Goal: Information Seeking & Learning: Learn about a topic

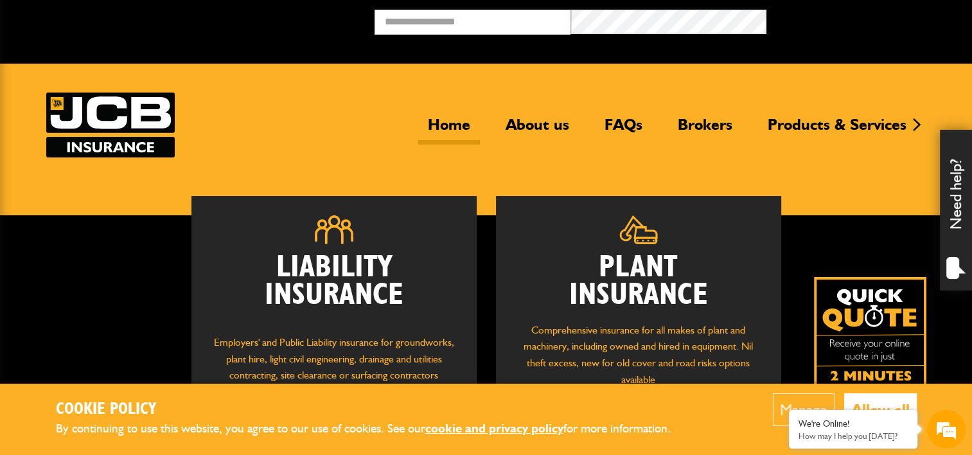
click at [720, 432] on div "Manage Allow all" at bounding box center [814, 419] width 206 height 52
click at [876, 402] on button "Allow all" at bounding box center [880, 409] width 73 height 33
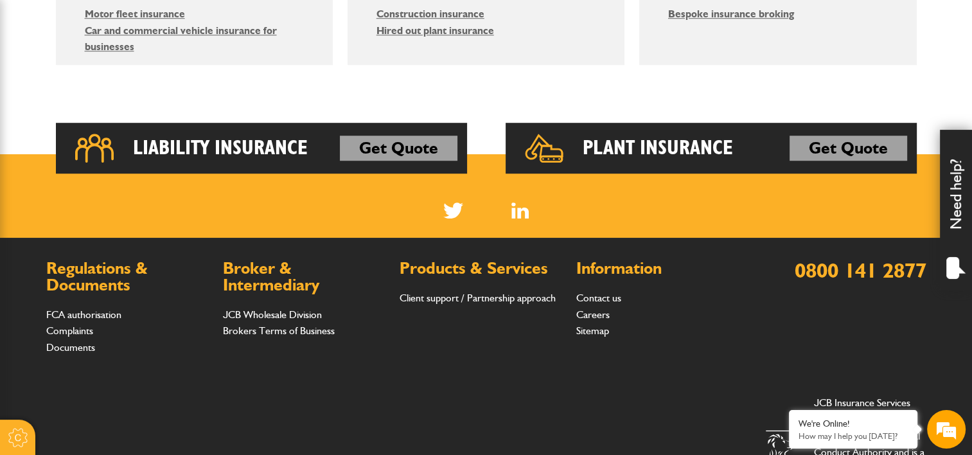
scroll to position [1028, 0]
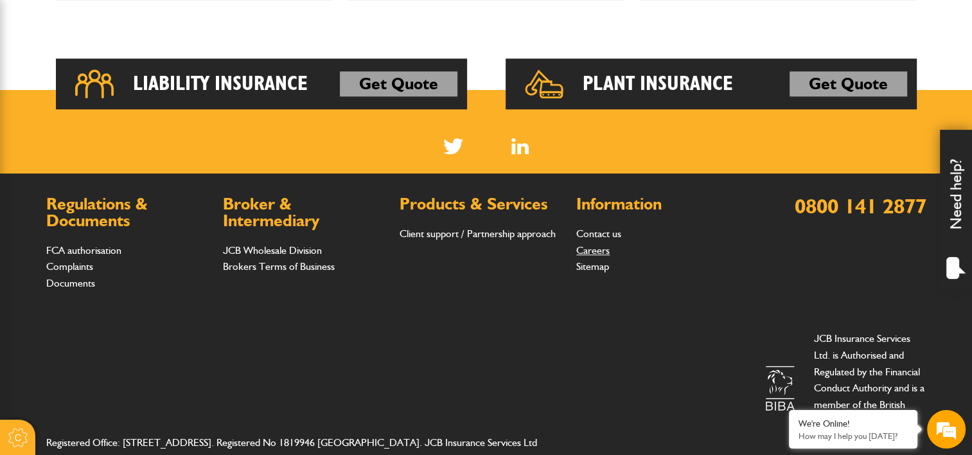
click at [593, 253] on link "Careers" at bounding box center [592, 250] width 33 height 12
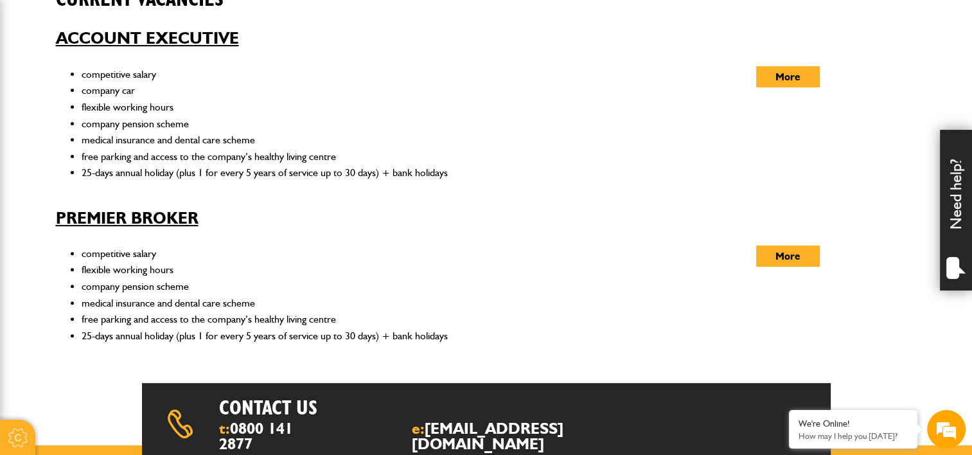
scroll to position [450, 0]
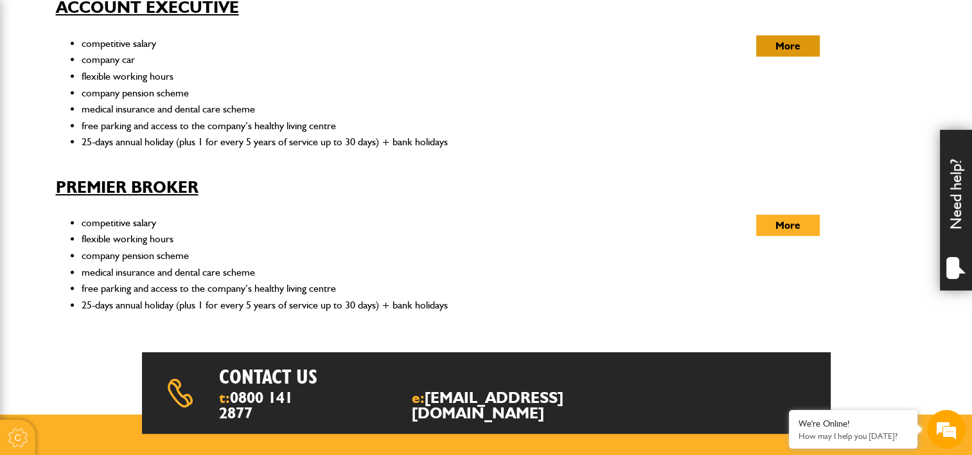
click at [779, 40] on button "More" at bounding box center [788, 45] width 64 height 21
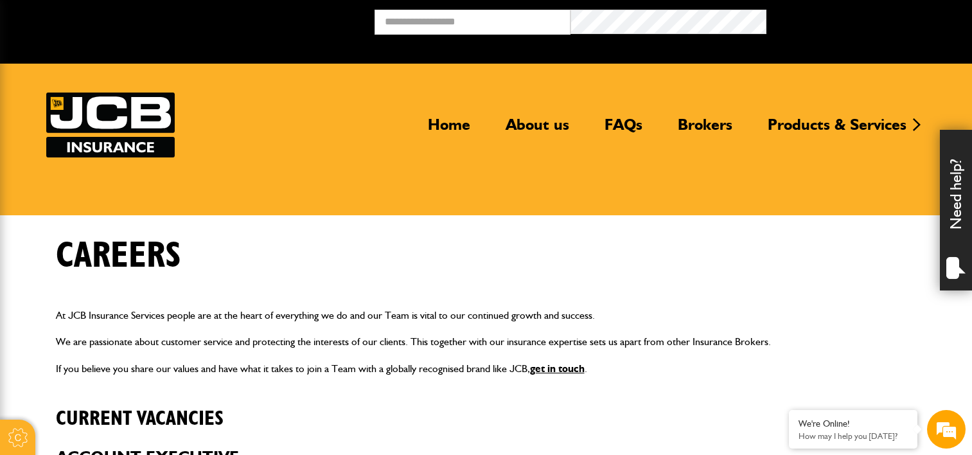
scroll to position [450, 0]
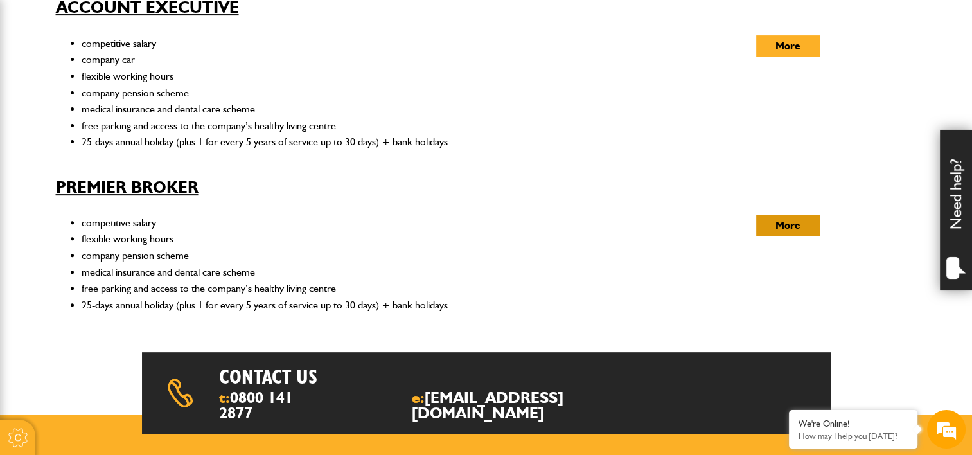
click at [780, 229] on button "More" at bounding box center [788, 225] width 64 height 21
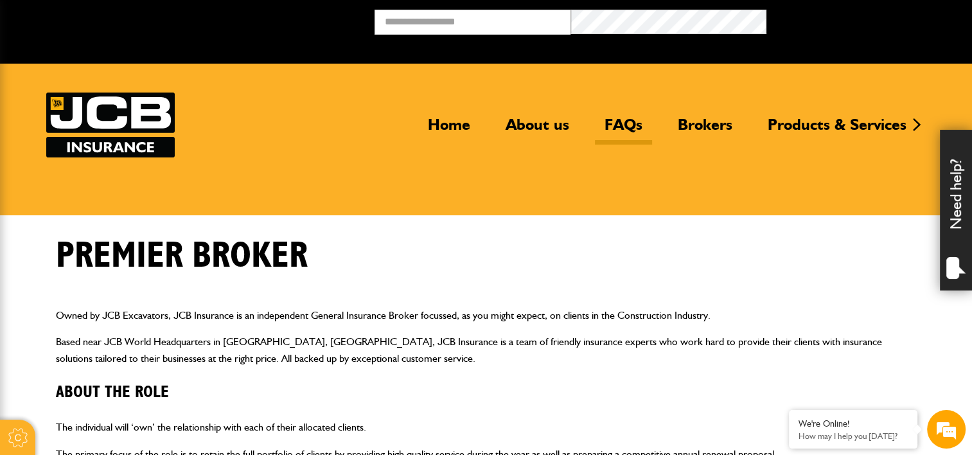
click at [619, 121] on link "FAQs" at bounding box center [623, 130] width 57 height 30
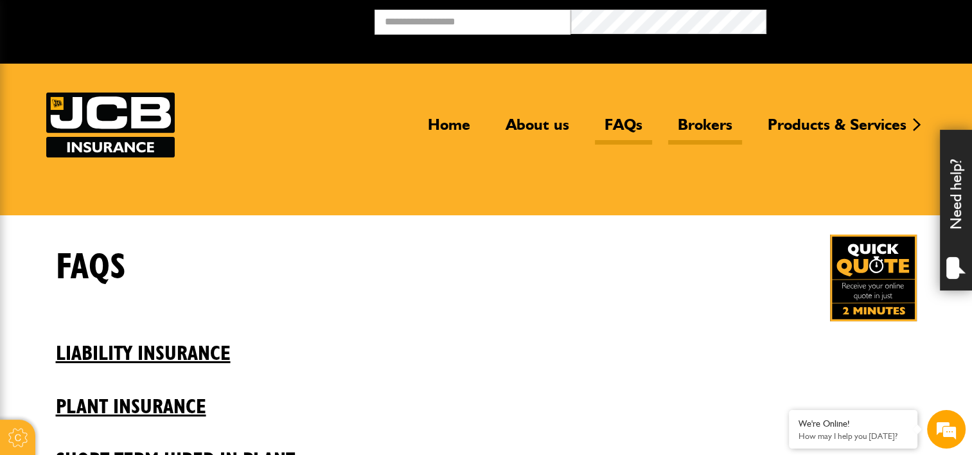
click at [692, 121] on link "Brokers" at bounding box center [705, 130] width 74 height 30
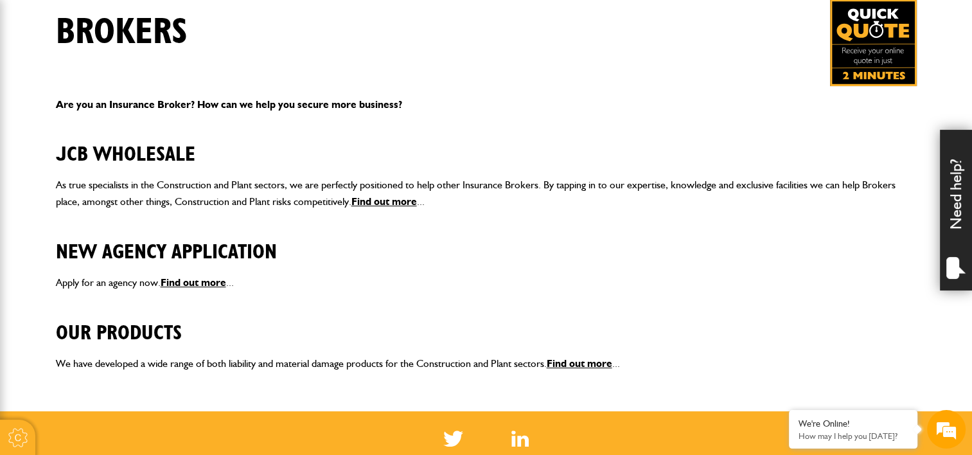
scroll to position [321, 0]
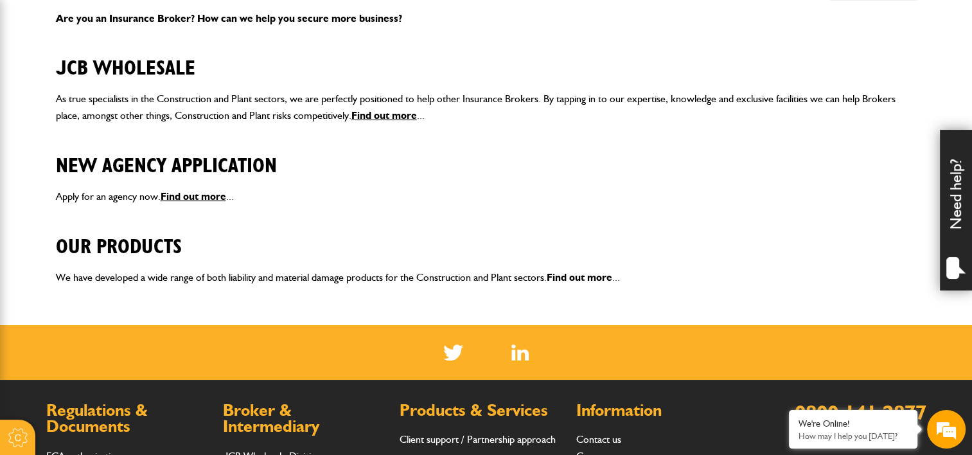
click at [599, 277] on link "Find out more" at bounding box center [580, 277] width 66 height 12
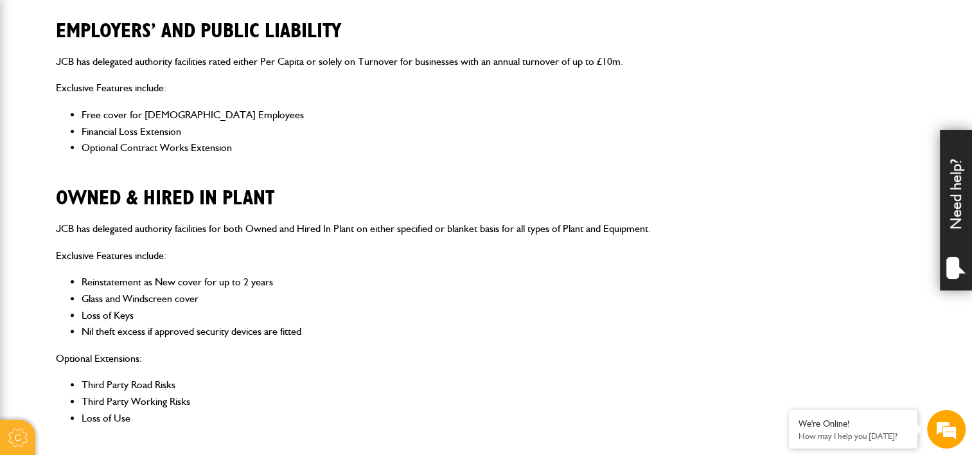
scroll to position [321, 0]
